Goal: Task Accomplishment & Management: Manage account settings

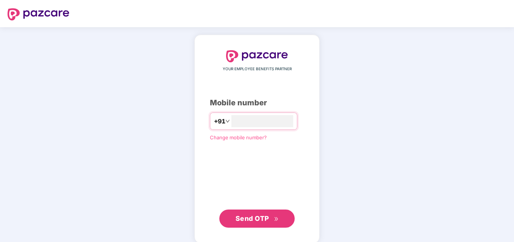
type input "**********"
click at [241, 218] on span "Send OTP" at bounding box center [253, 217] width 34 height 8
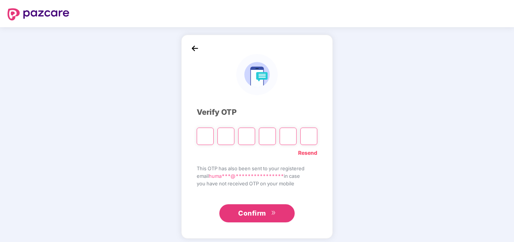
type input "*"
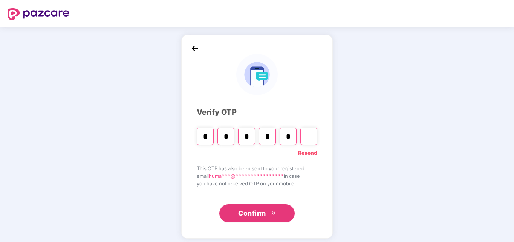
type input "*"
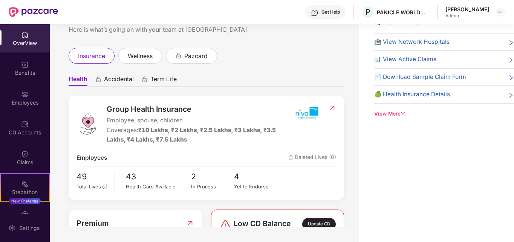
click at [16, 36] on div "OverView" at bounding box center [25, 38] width 50 height 28
click at [25, 41] on div "OverView" at bounding box center [25, 43] width 50 height 8
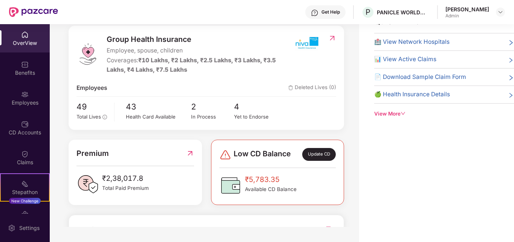
scroll to position [127, 0]
